Goal: Task Accomplishment & Management: Use online tool/utility

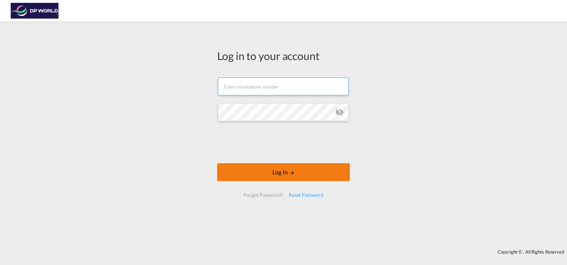
type input "[PERSON_NAME][EMAIL_ADDRESS][DOMAIN_NAME]"
click at [267, 173] on button "Log In" at bounding box center [283, 172] width 133 height 18
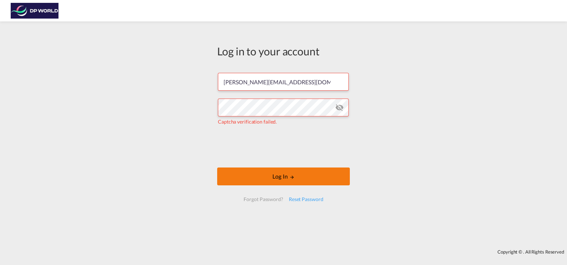
click at [287, 179] on button "Log In" at bounding box center [283, 176] width 133 height 18
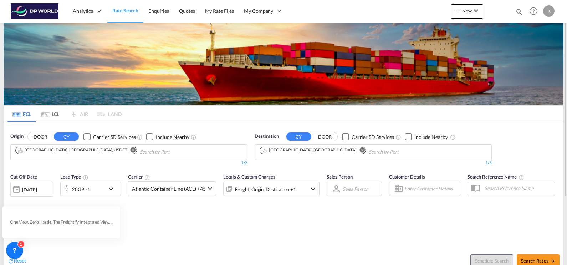
click at [131, 148] on md-icon "Remove" at bounding box center [133, 149] width 5 height 5
click at [360, 150] on md-icon "Remove" at bounding box center [362, 149] width 5 height 5
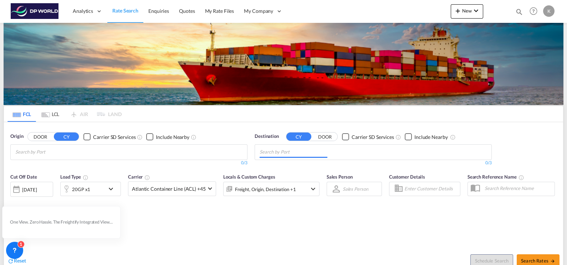
click at [82, 153] on body "Analytics Dashboard Rate Search Enquiries Quotes My Rate Files My Company" at bounding box center [283, 132] width 567 height 265
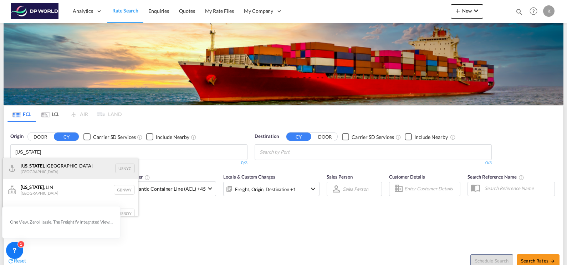
type input "[US_STATE]"
click at [78, 170] on div "[US_STATE] , [GEOGRAPHIC_DATA] [GEOGRAPHIC_DATA] USNYC" at bounding box center [71, 168] width 136 height 21
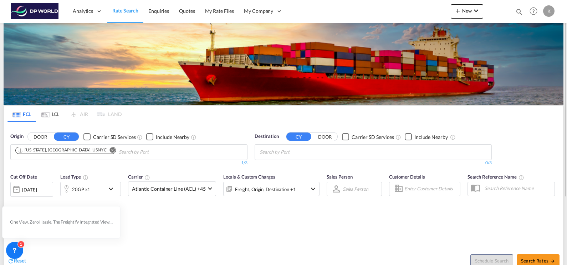
click at [329, 153] on md-chips-wrap "Chips container with autocompletion. Enter the text area, type text to search, …" at bounding box center [295, 150] width 72 height 13
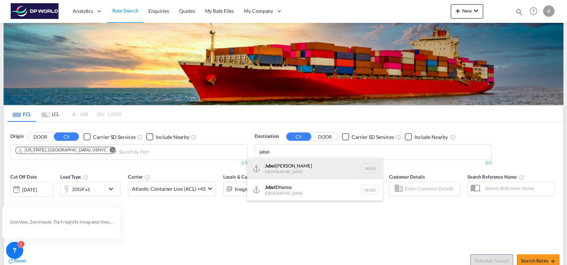
type input "jebel"
click at [330, 167] on div "[GEOGRAPHIC_DATA] [GEOGRAPHIC_DATA]" at bounding box center [315, 168] width 136 height 21
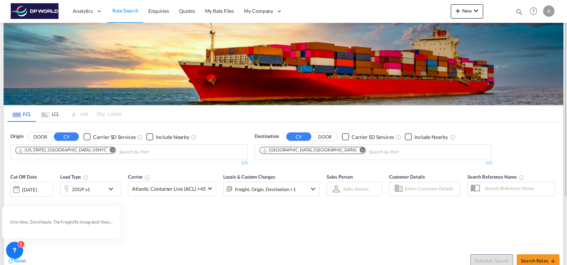
click at [109, 187] on md-icon "icon-chevron-down" at bounding box center [113, 188] width 12 height 9
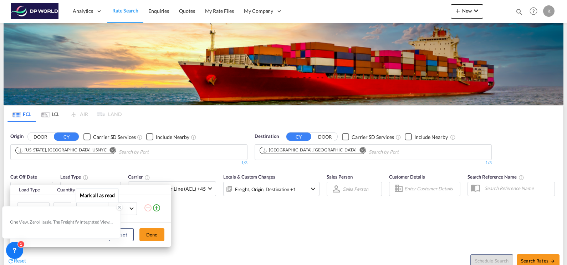
click at [119, 205] on icon at bounding box center [119, 206] width 5 height 5
click at [45, 206] on span "Choose: \a20GP" at bounding box center [45, 208] width 4 height 4
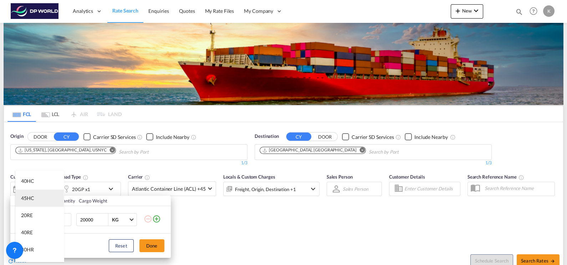
scroll to position [44, 0]
click at [39, 222] on md-option "40RE" at bounding box center [39, 219] width 49 height 17
drag, startPoint x: 94, startPoint y: 221, endPoint x: 87, endPoint y: 220, distance: 6.9
click at [87, 220] on input "20000" at bounding box center [94, 219] width 29 height 12
click at [152, 248] on button "Done" at bounding box center [151, 245] width 25 height 13
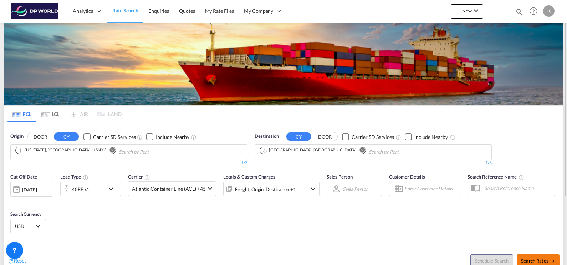
click at [542, 257] on button "Search Rates" at bounding box center [538, 260] width 43 height 13
type input "USNYC to AEJEA / [DATE]"
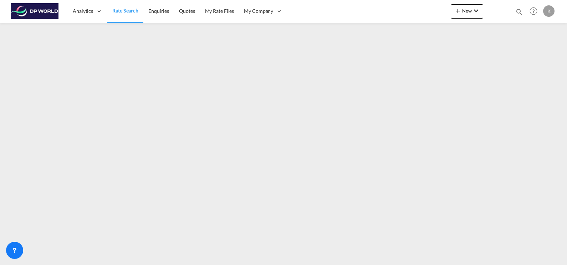
click at [127, 9] on span "Rate Search" at bounding box center [125, 10] width 26 height 6
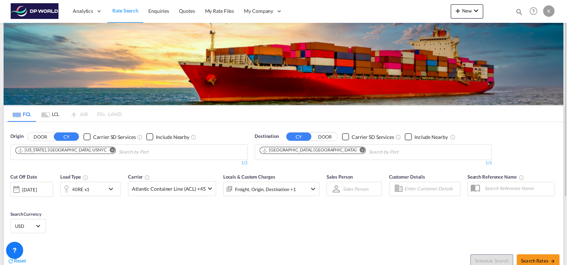
click at [110, 150] on md-icon "Remove" at bounding box center [112, 149] width 5 height 5
click at [54, 150] on input "Chips input." at bounding box center [49, 151] width 68 height 11
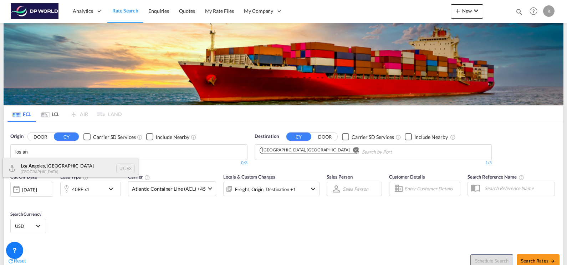
type input "los an"
click at [66, 171] on div "Los An geles, [GEOGRAPHIC_DATA] [GEOGRAPHIC_DATA] USLAX" at bounding box center [71, 168] width 136 height 21
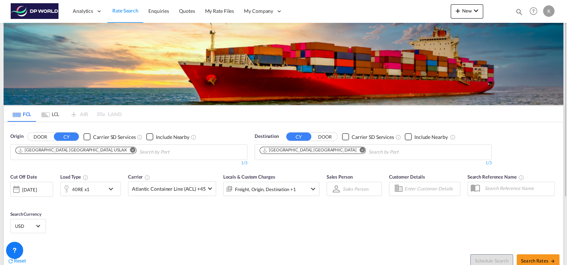
scroll to position [44, 0]
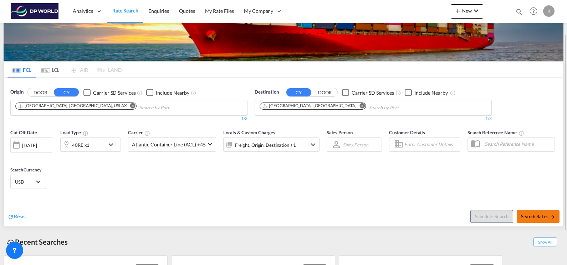
click at [530, 215] on span "Search Rates" at bounding box center [538, 216] width 34 height 6
type input "USLAX to AEJEA / [DATE]"
